Goal: Navigation & Orientation: Find specific page/section

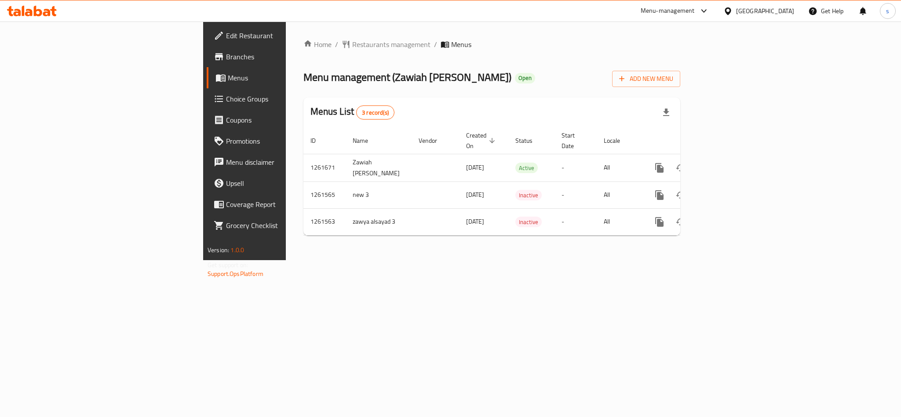
click at [745, 12] on div "United Arab Emirates" at bounding box center [765, 11] width 58 height 10
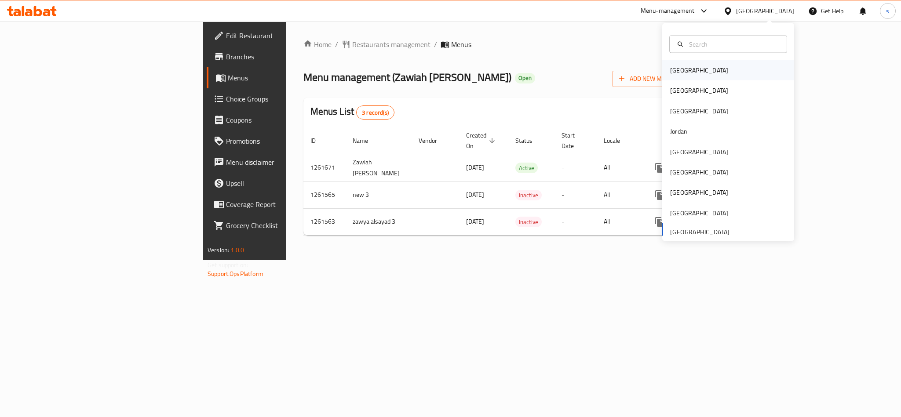
click at [674, 78] on div "[GEOGRAPHIC_DATA]" at bounding box center [699, 70] width 72 height 20
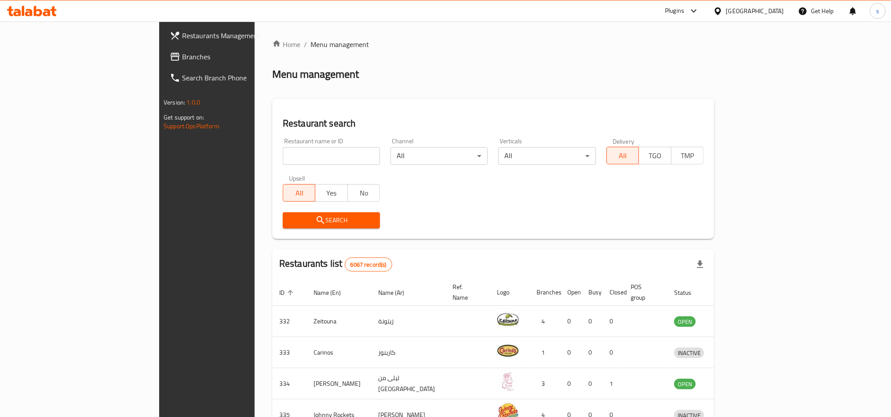
click at [783, 10] on div "[GEOGRAPHIC_DATA]" at bounding box center [755, 11] width 58 height 10
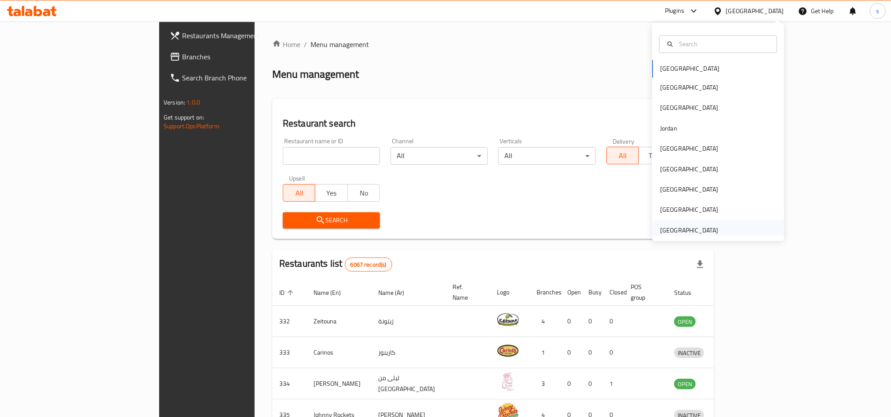
click at [688, 231] on div "United Arab Emirates" at bounding box center [689, 230] width 58 height 10
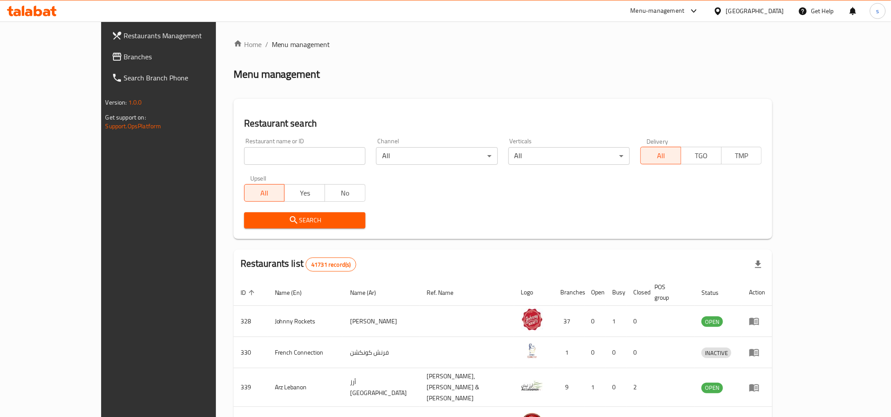
click at [124, 56] on span "Branches" at bounding box center [183, 56] width 119 height 11
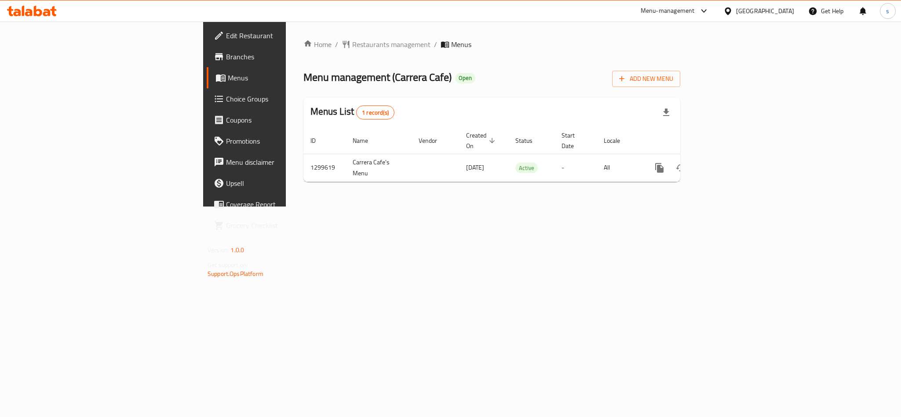
click at [748, 10] on div "United Arab Emirates" at bounding box center [765, 11] width 58 height 10
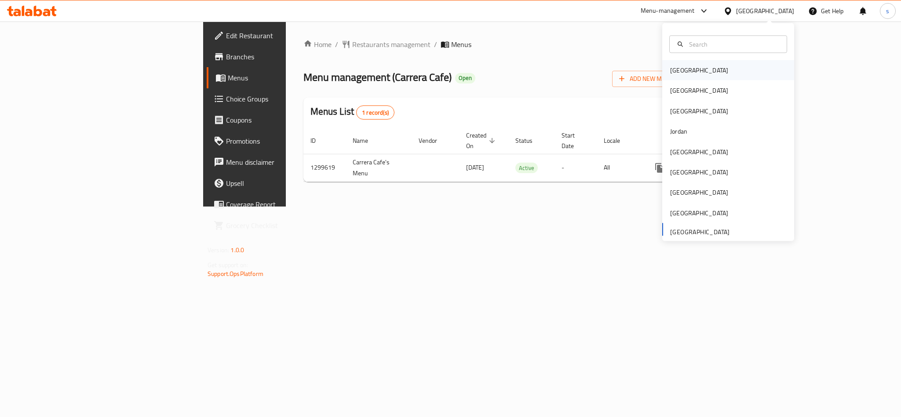
click at [682, 70] on div "[GEOGRAPHIC_DATA]" at bounding box center [699, 70] width 72 height 20
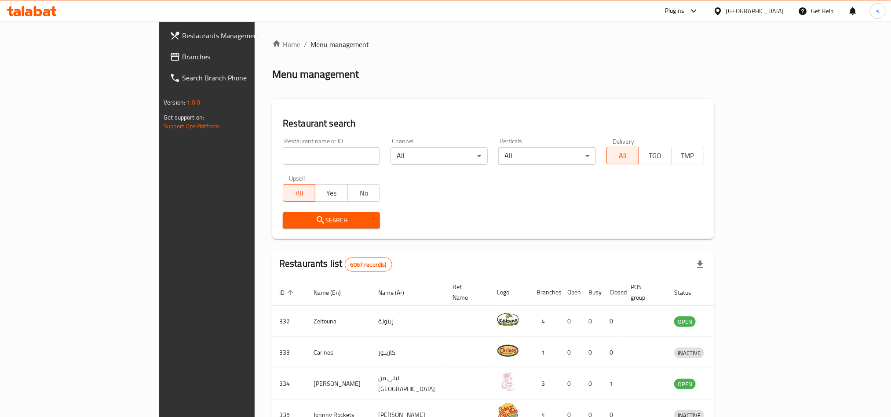
click at [182, 52] on span "Branches" at bounding box center [241, 56] width 119 height 11
